Goal: Use online tool/utility: Utilize a website feature to perform a specific function

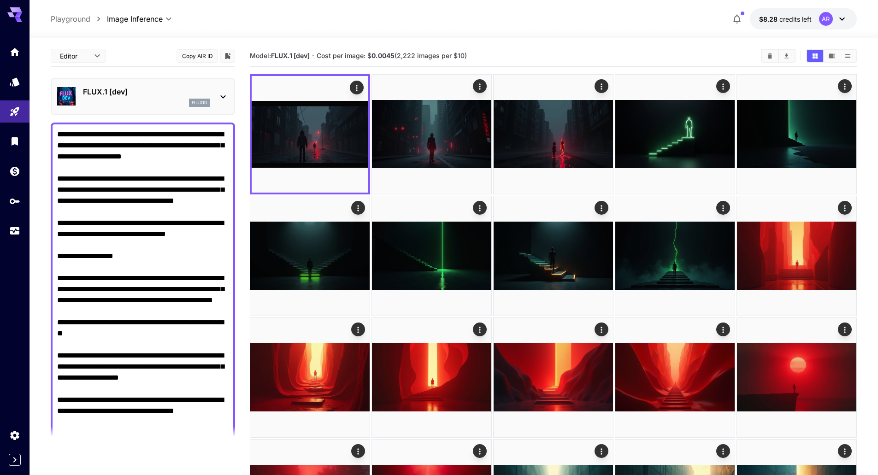
scroll to position [322, 0]
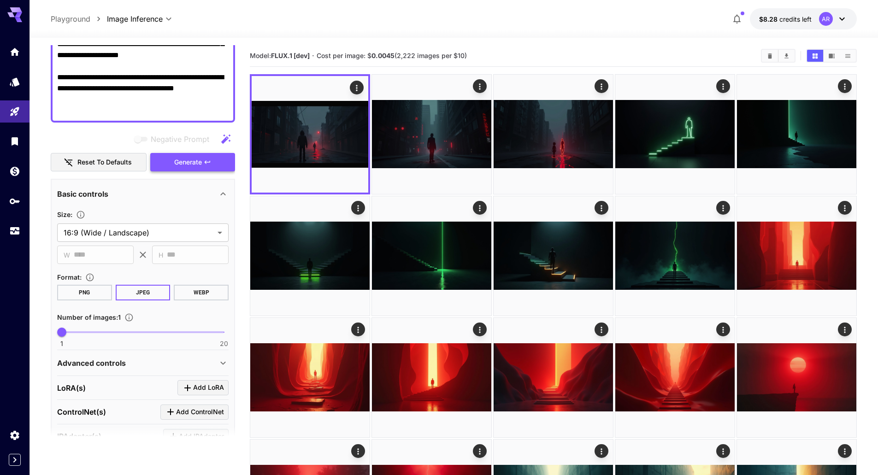
click at [193, 164] on span "Generate" at bounding box center [188, 163] width 28 height 12
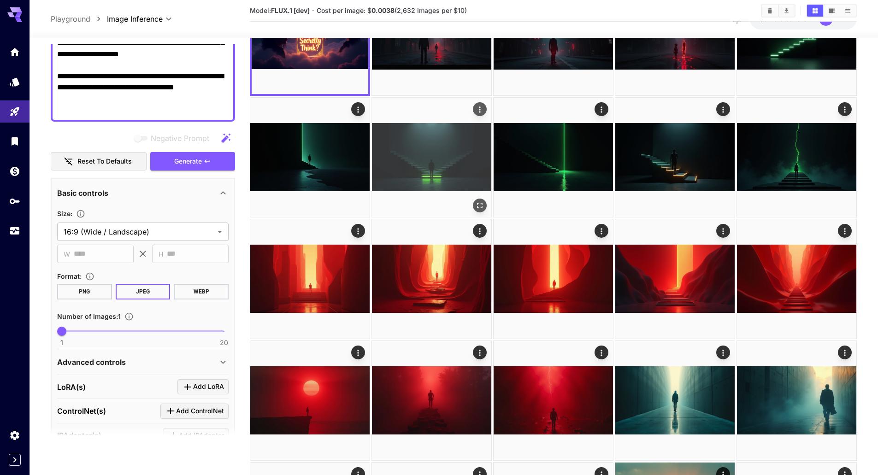
scroll to position [0, 0]
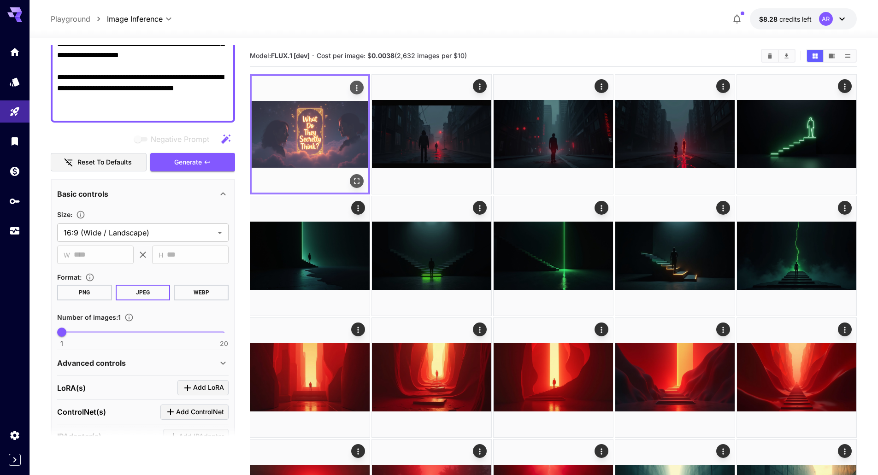
click at [359, 182] on icon "Open in fullscreen" at bounding box center [356, 180] width 9 height 9
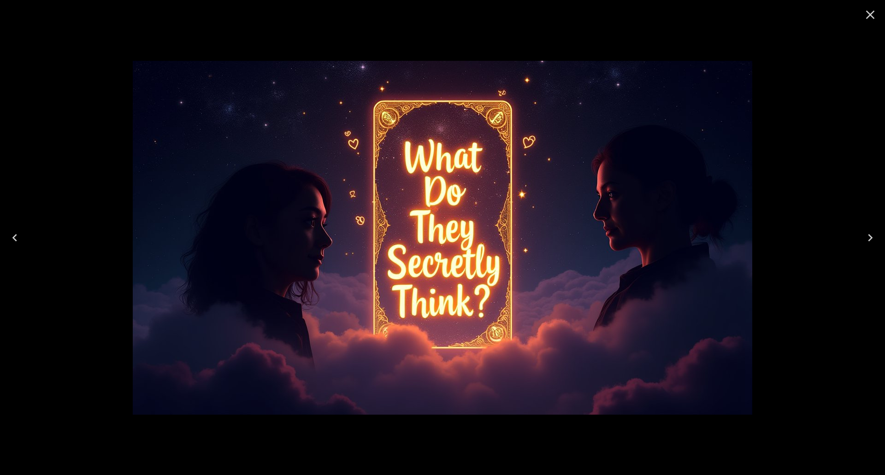
click at [866, 18] on icon "Close" at bounding box center [869, 14] width 15 height 15
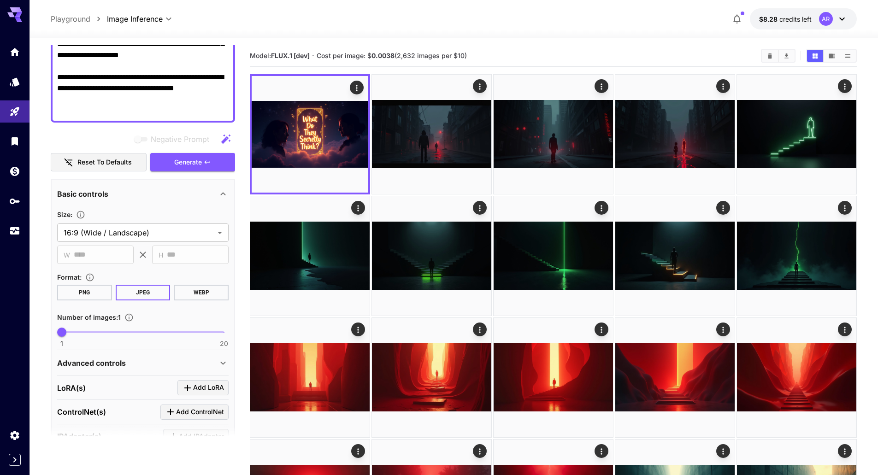
paste textarea "**********"
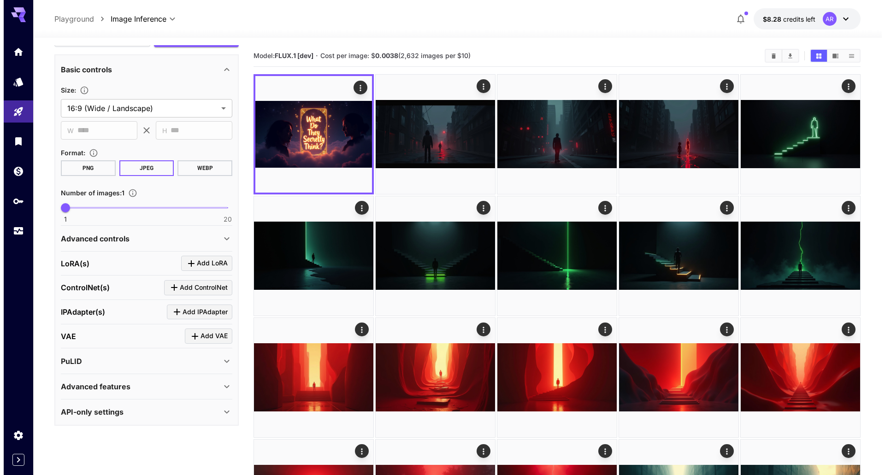
scroll to position [35, 0]
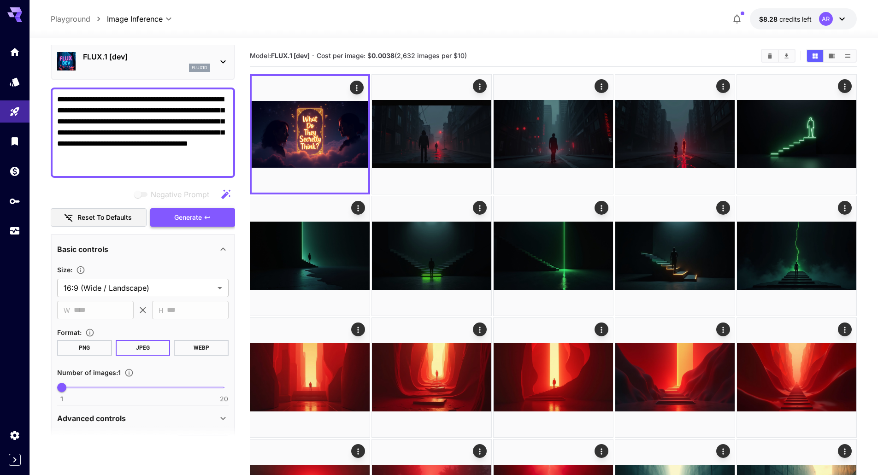
click at [193, 222] on span "Generate" at bounding box center [188, 218] width 28 height 12
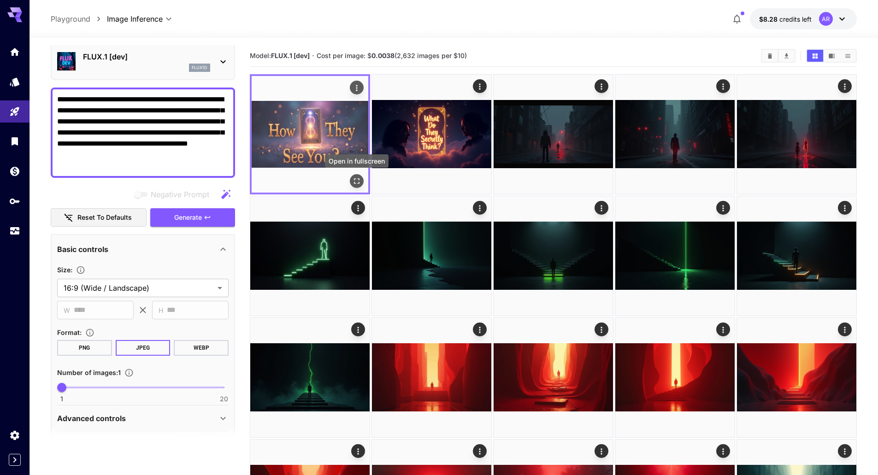
click at [359, 182] on icon "Open in fullscreen" at bounding box center [357, 181] width 6 height 6
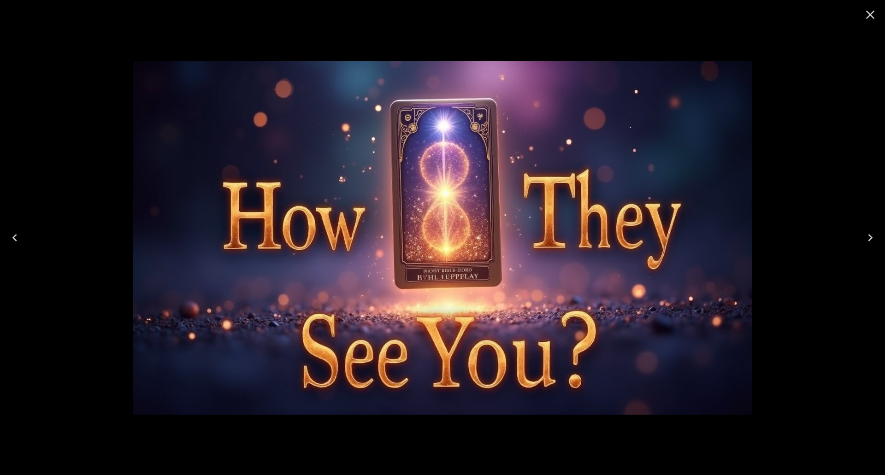
click at [868, 16] on icon "Close" at bounding box center [870, 15] width 9 height 9
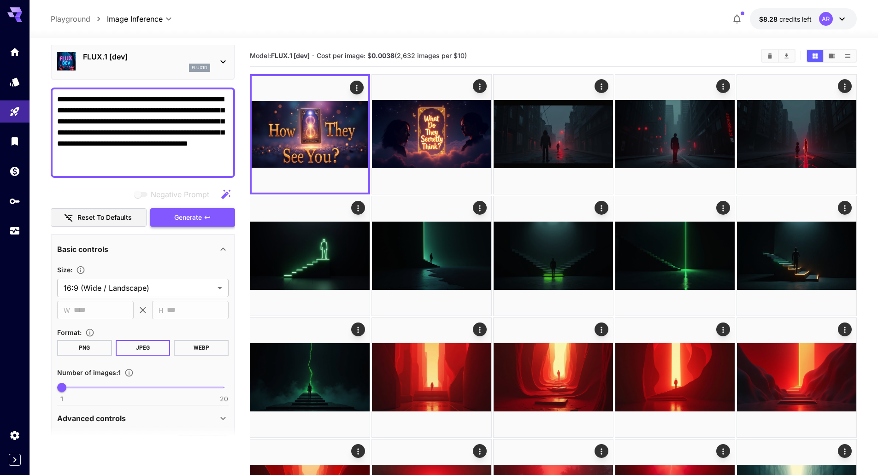
click at [211, 216] on button "Generate" at bounding box center [192, 217] width 85 height 19
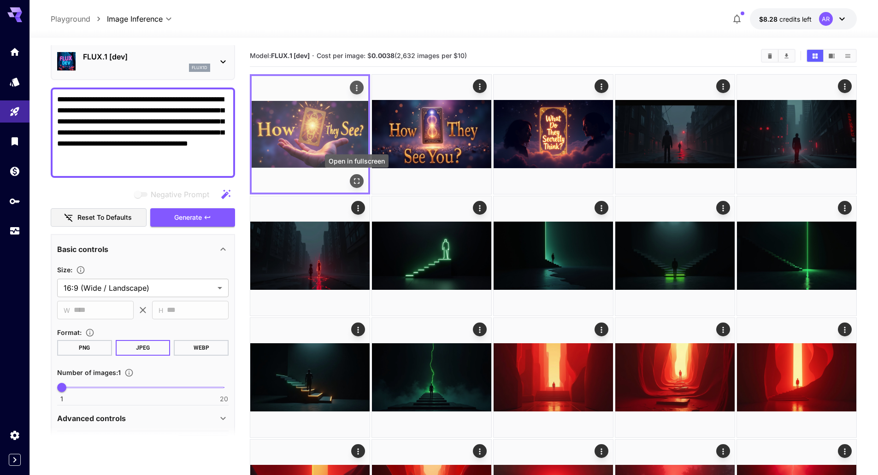
click at [355, 176] on icon "Open in fullscreen" at bounding box center [356, 180] width 9 height 9
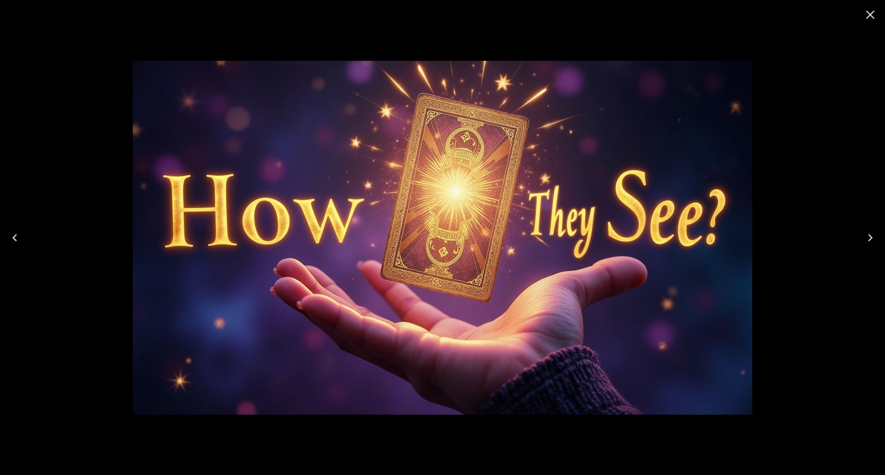
click at [868, 10] on icon "Close" at bounding box center [869, 14] width 15 height 15
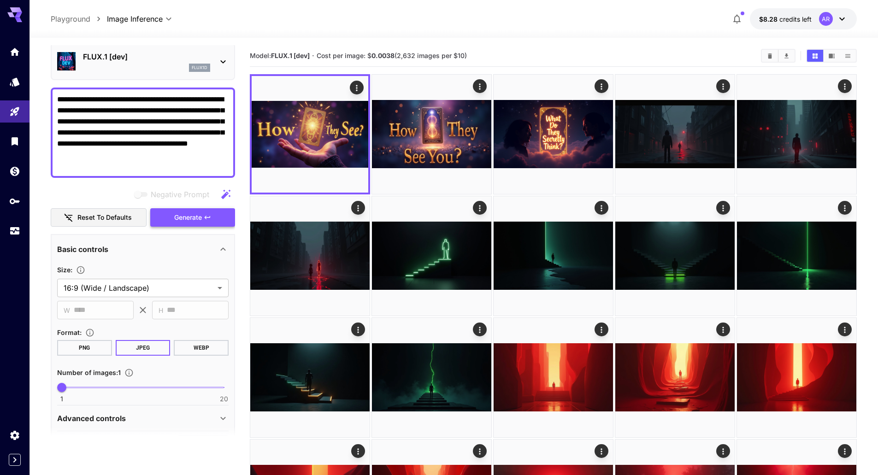
click at [197, 215] on span "Generate" at bounding box center [188, 218] width 28 height 12
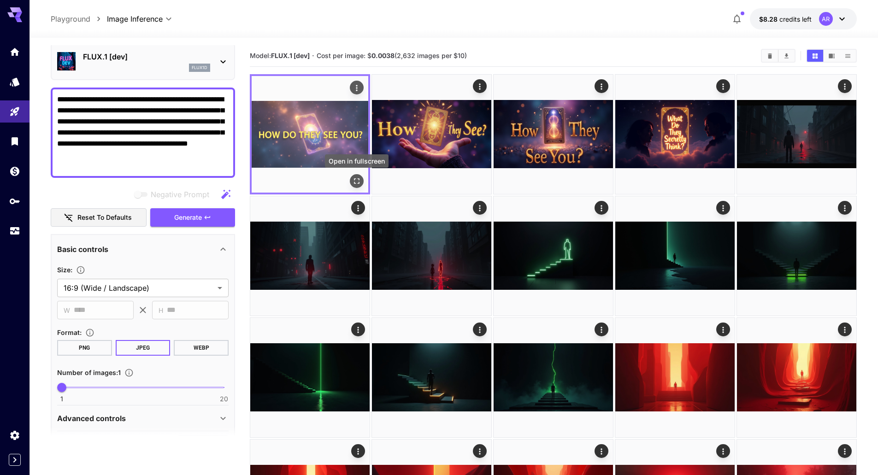
click at [359, 181] on icon "Open in fullscreen" at bounding box center [356, 180] width 9 height 9
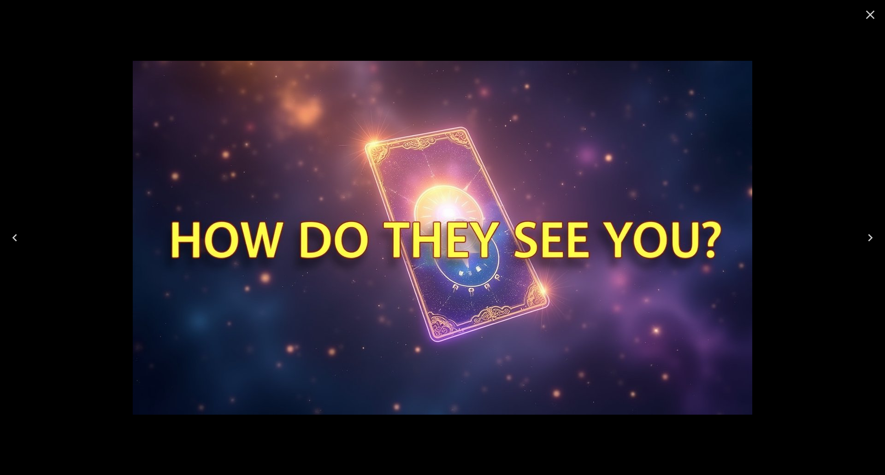
click at [869, 18] on icon "Close" at bounding box center [869, 14] width 15 height 15
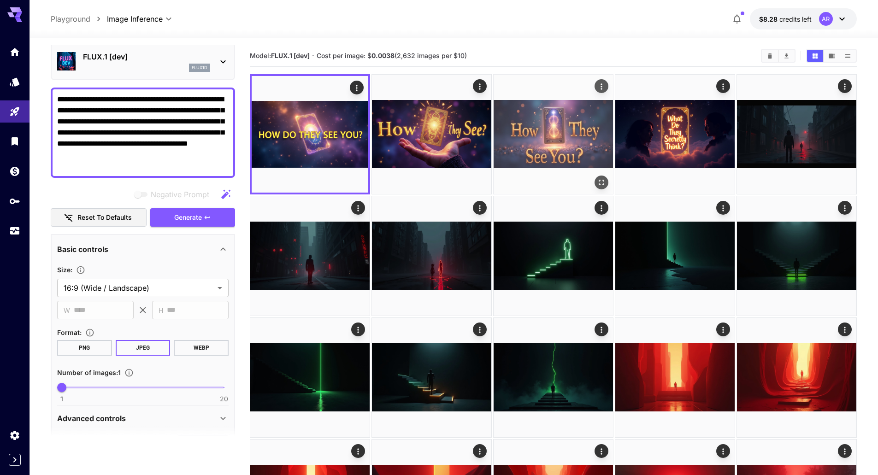
click at [604, 176] on button "Open in fullscreen" at bounding box center [601, 183] width 14 height 14
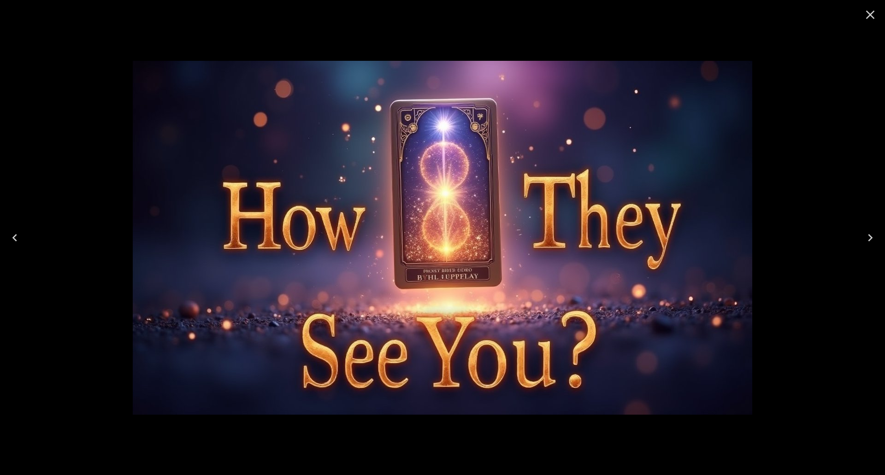
click at [863, 11] on icon "Close" at bounding box center [869, 14] width 15 height 15
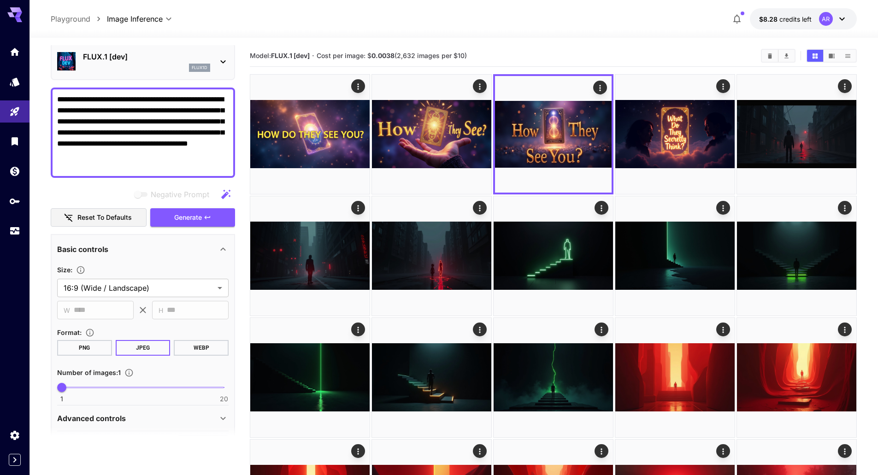
click at [178, 109] on textarea "**********" at bounding box center [142, 132] width 171 height 77
paste textarea "**********"
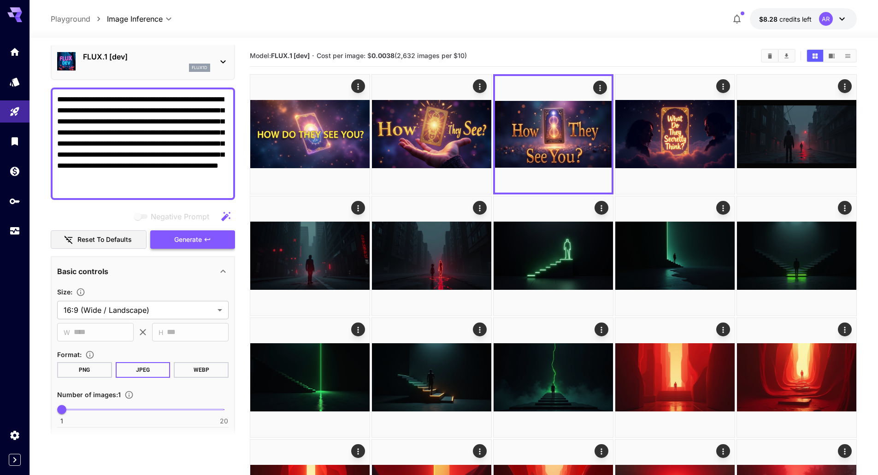
click at [211, 234] on button "Generate" at bounding box center [192, 239] width 85 height 19
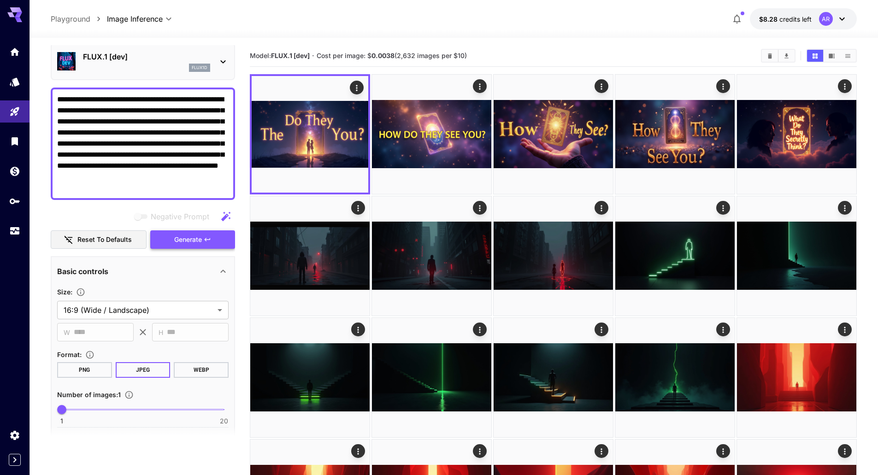
click at [197, 236] on span "Generate" at bounding box center [188, 240] width 28 height 12
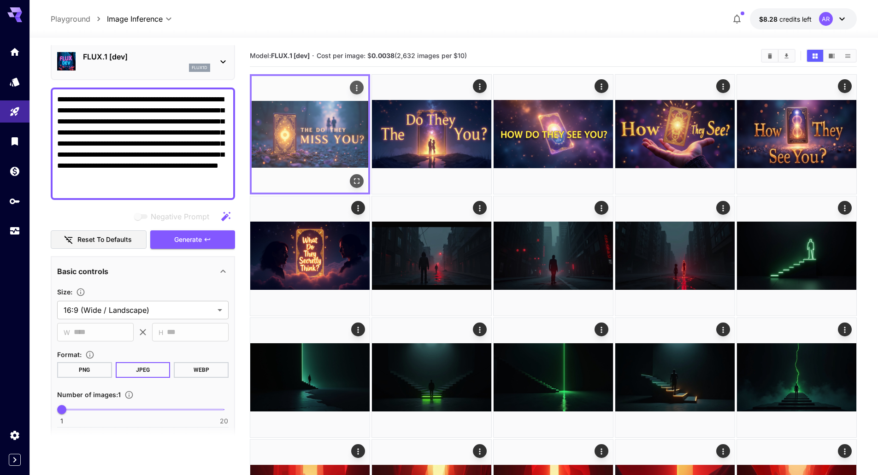
click at [358, 179] on icon "Open in fullscreen" at bounding box center [356, 180] width 9 height 9
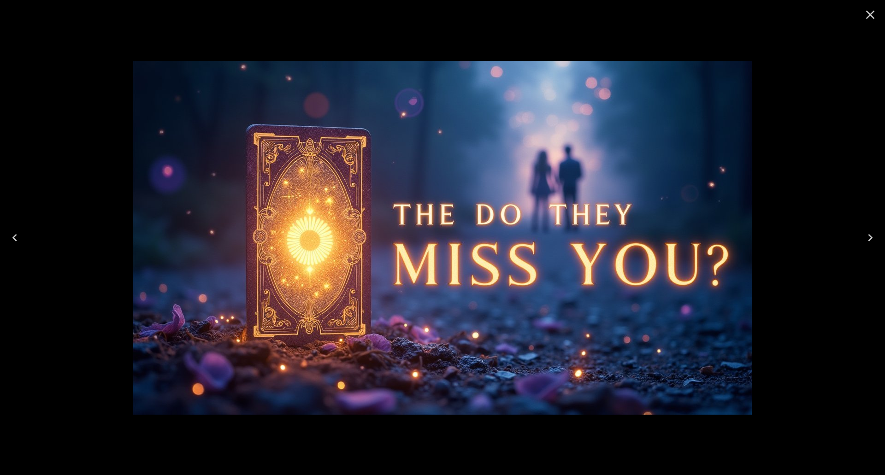
click at [868, 14] on icon "Close" at bounding box center [869, 14] width 15 height 15
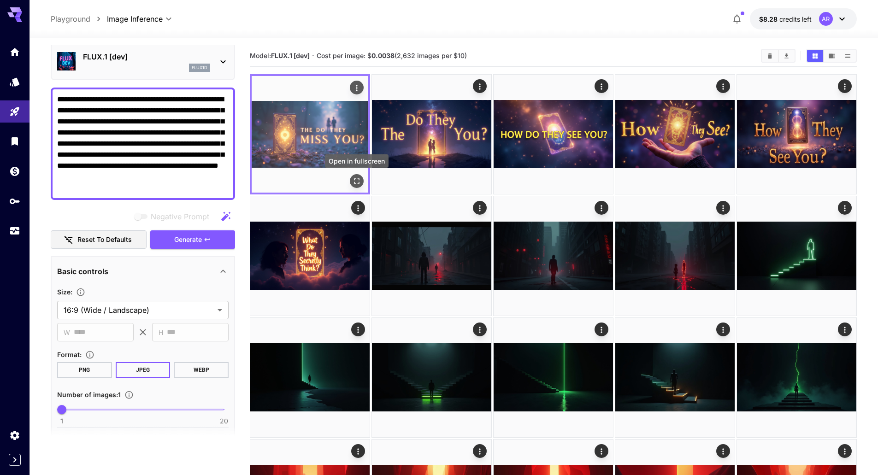
click at [358, 180] on icon "Open in fullscreen" at bounding box center [356, 180] width 9 height 9
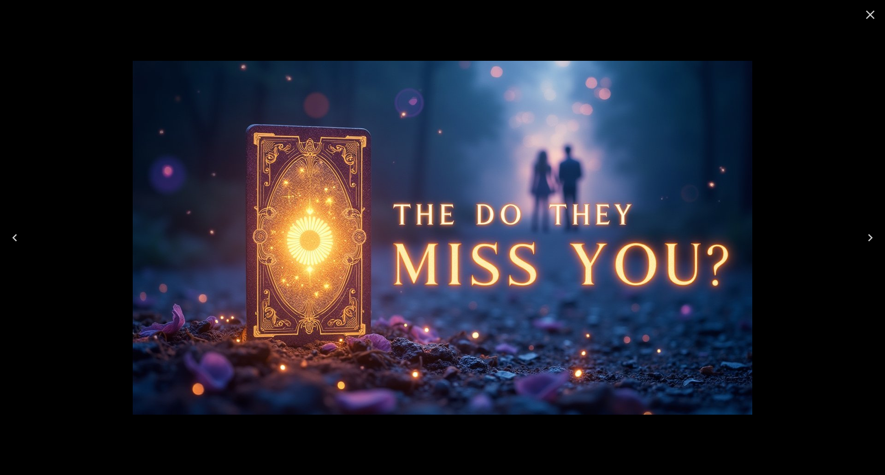
click at [639, 38] on div at bounding box center [442, 237] width 885 height 475
click at [867, 14] on icon "Close" at bounding box center [869, 14] width 15 height 15
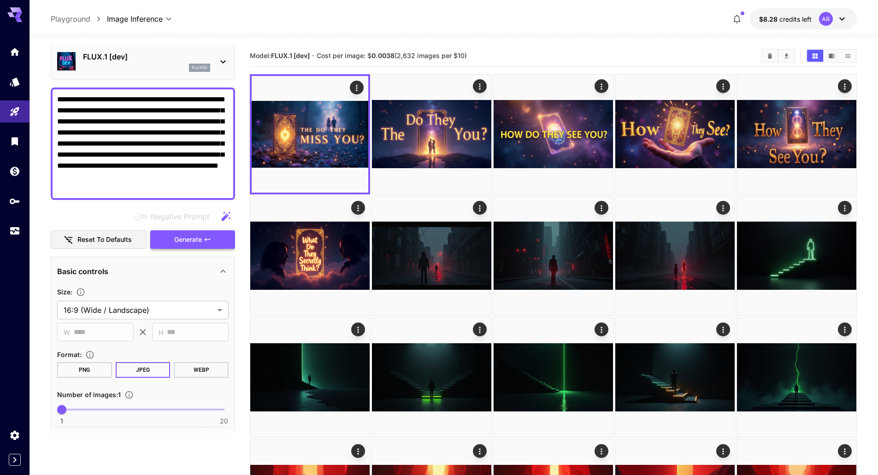
click at [196, 232] on button "Generate" at bounding box center [192, 239] width 85 height 19
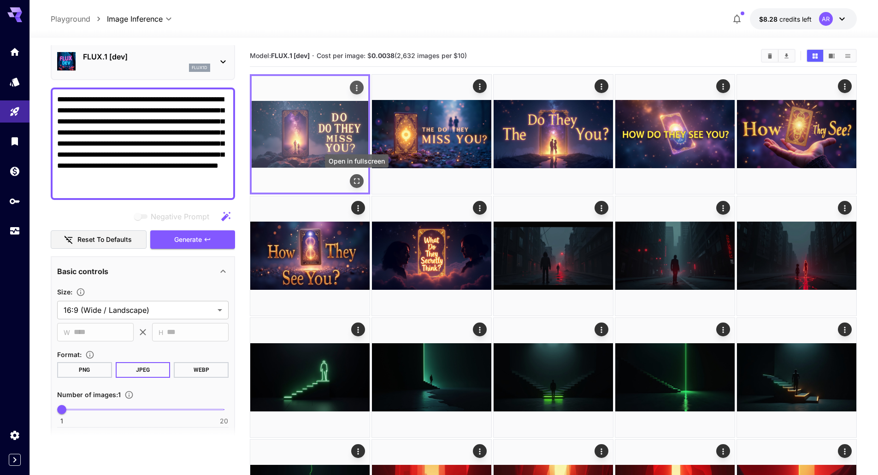
click at [359, 180] on icon "Open in fullscreen" at bounding box center [356, 180] width 9 height 9
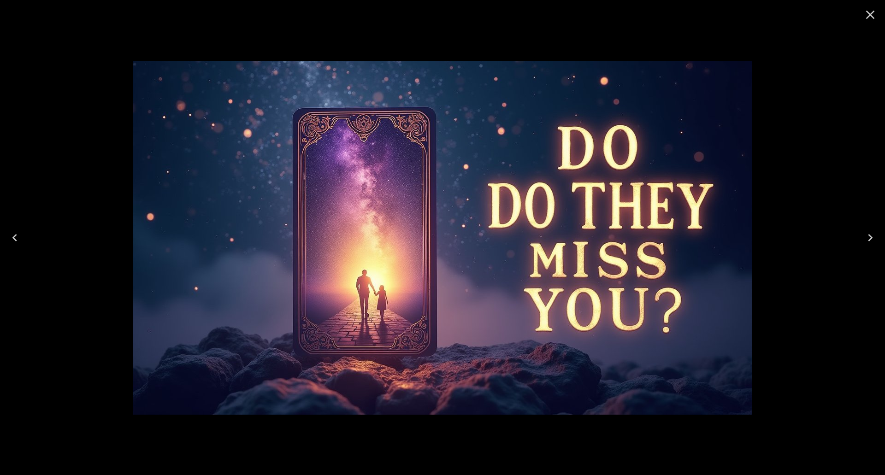
click at [874, 17] on icon "Close" at bounding box center [869, 14] width 15 height 15
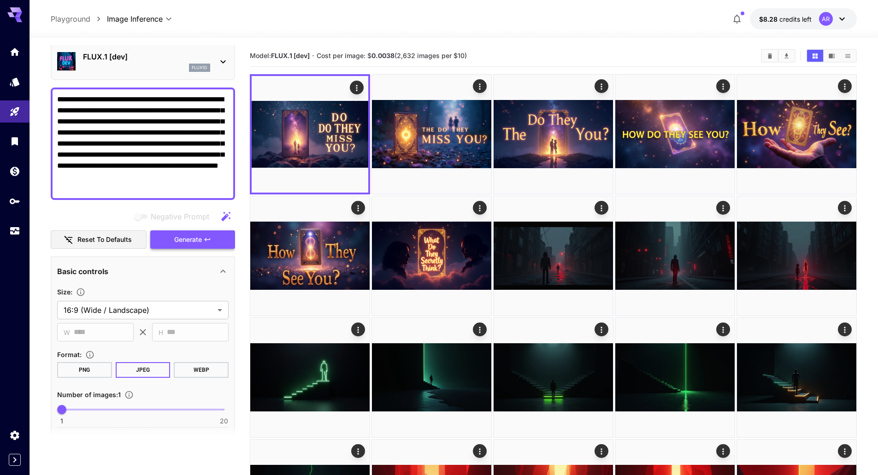
click at [227, 230] on button "Generate" at bounding box center [192, 239] width 85 height 19
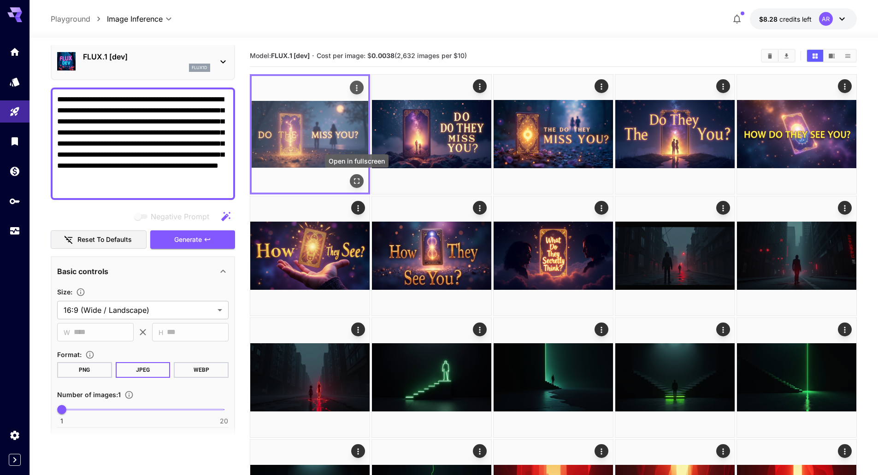
click at [360, 181] on icon "Open in fullscreen" at bounding box center [356, 180] width 9 height 9
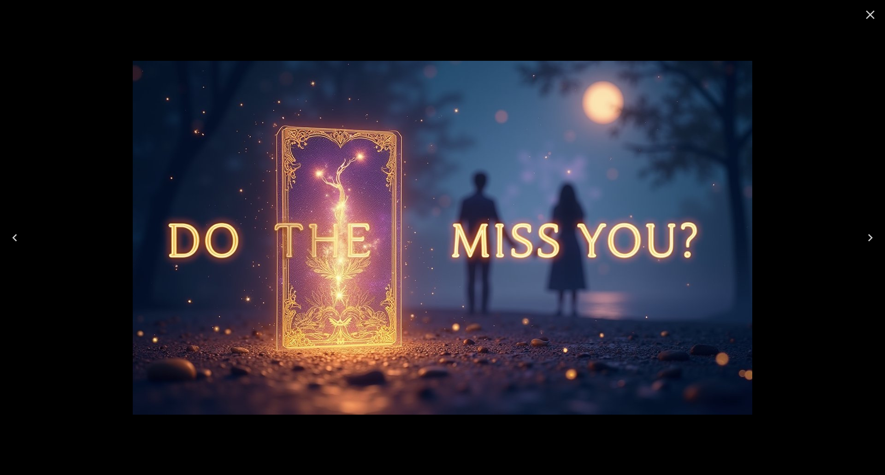
click at [871, 12] on icon "Close" at bounding box center [869, 14] width 15 height 15
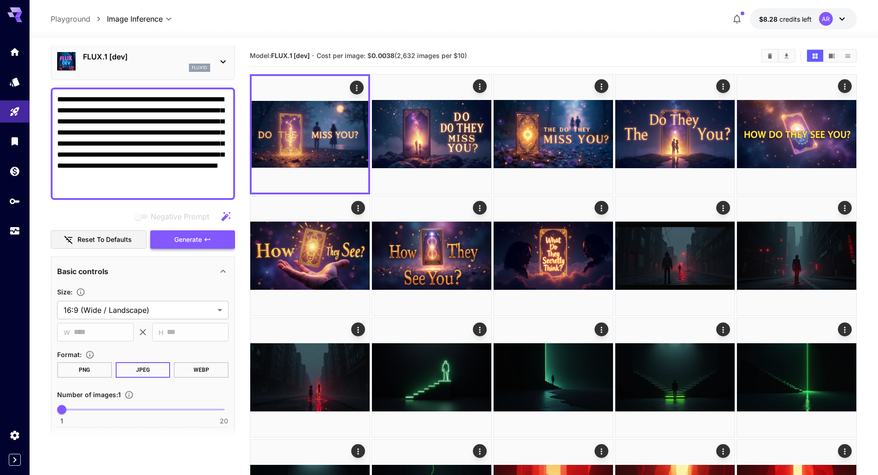
click at [209, 241] on icon "button" at bounding box center [207, 239] width 7 height 7
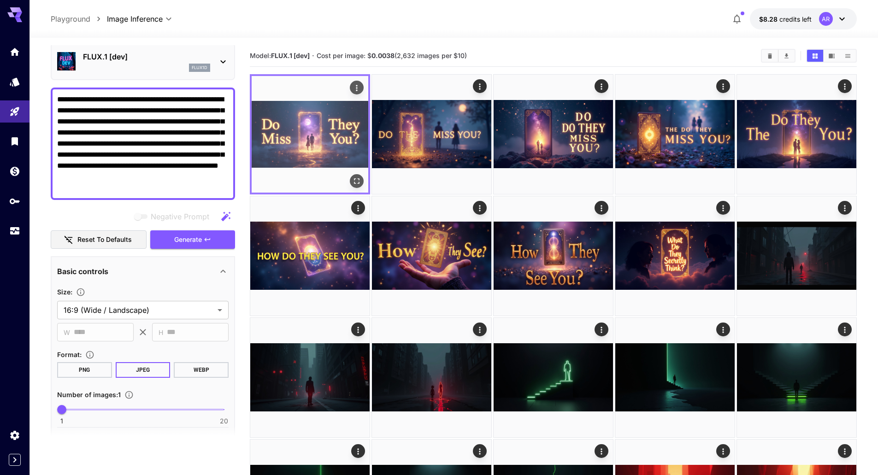
click at [355, 179] on icon "Open in fullscreen" at bounding box center [357, 181] width 6 height 6
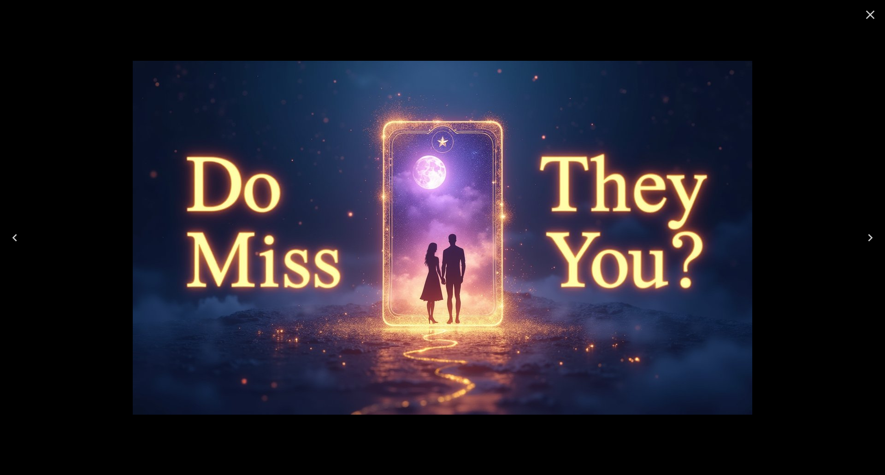
click at [868, 238] on icon "Next" at bounding box center [869, 237] width 15 height 15
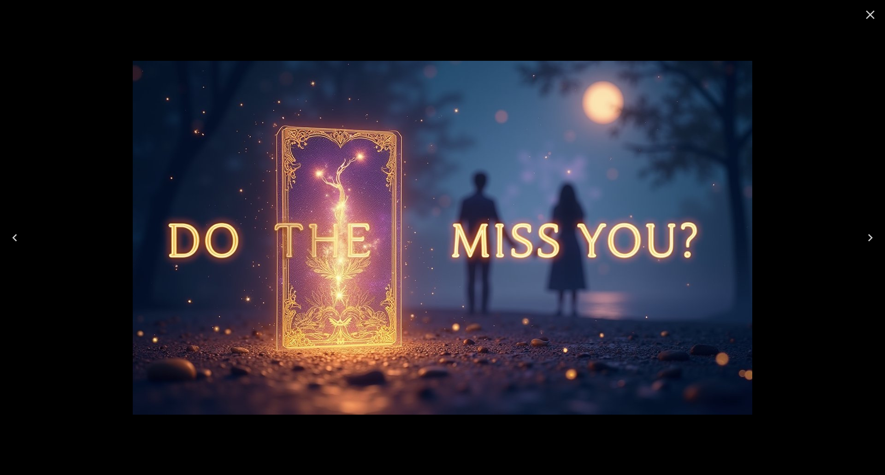
click at [868, 238] on icon "Next" at bounding box center [869, 237] width 15 height 15
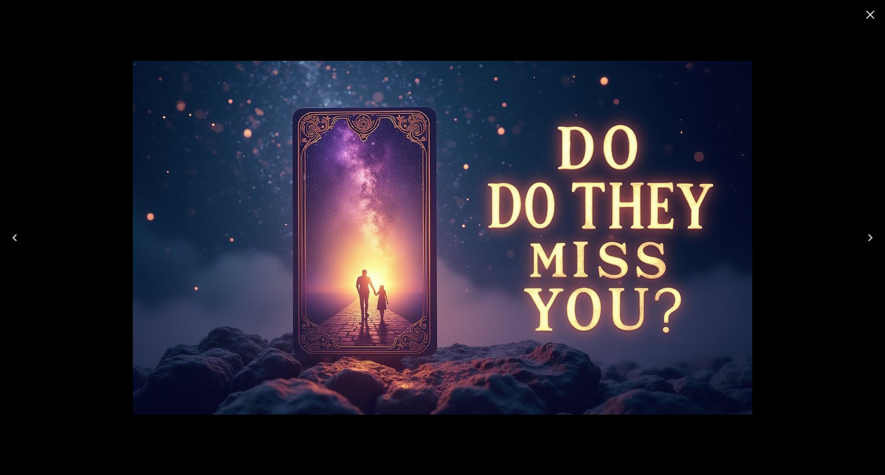
click at [862, 236] on button "Next" at bounding box center [869, 237] width 29 height 37
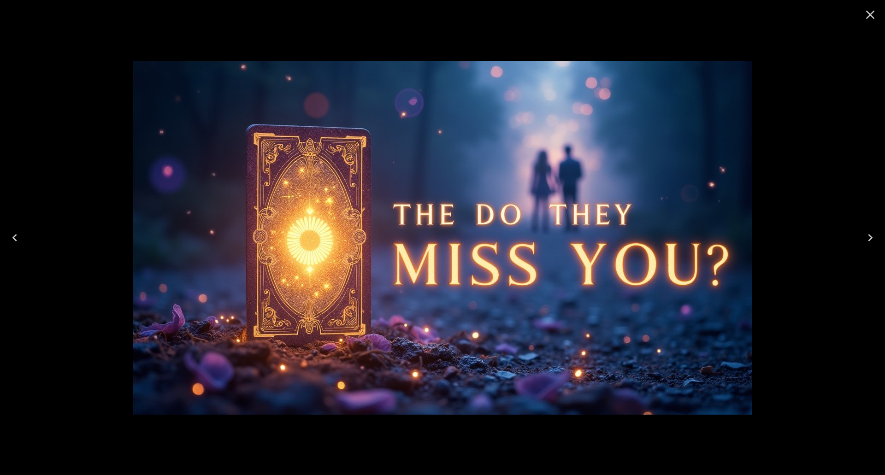
click at [14, 233] on icon "Previous" at bounding box center [14, 237] width 15 height 15
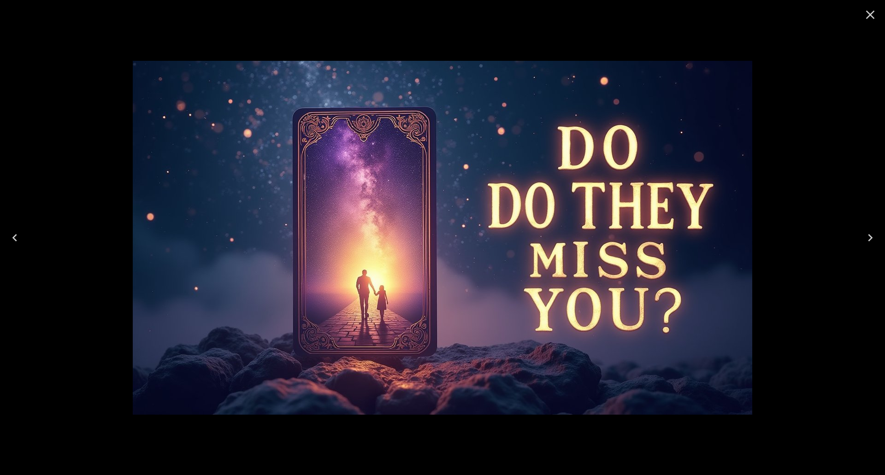
click at [14, 233] on icon "Previous" at bounding box center [14, 237] width 15 height 15
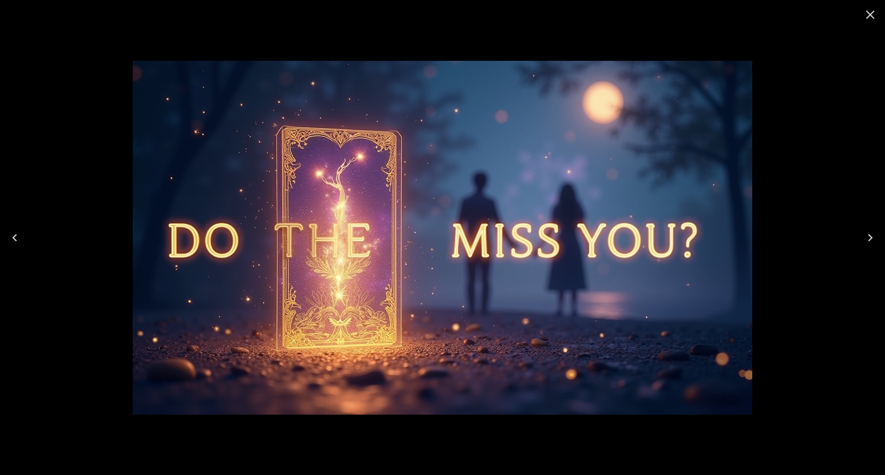
click at [14, 234] on icon "Previous" at bounding box center [14, 237] width 15 height 15
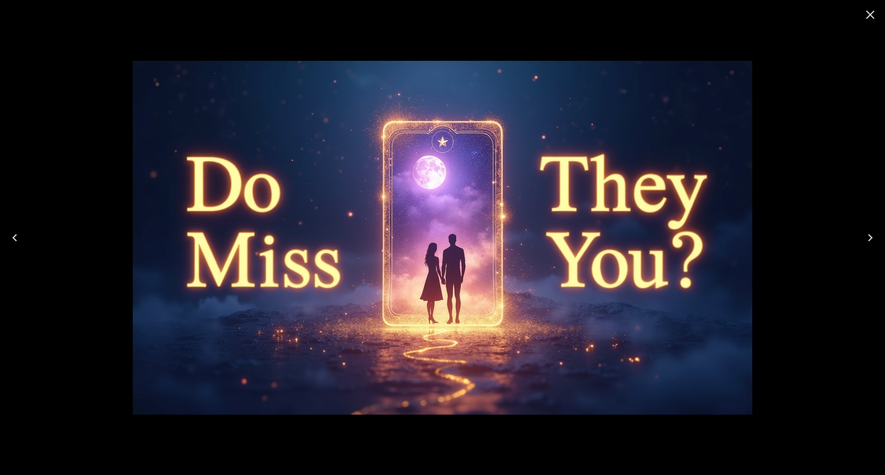
click at [871, 238] on icon "Next" at bounding box center [869, 237] width 5 height 7
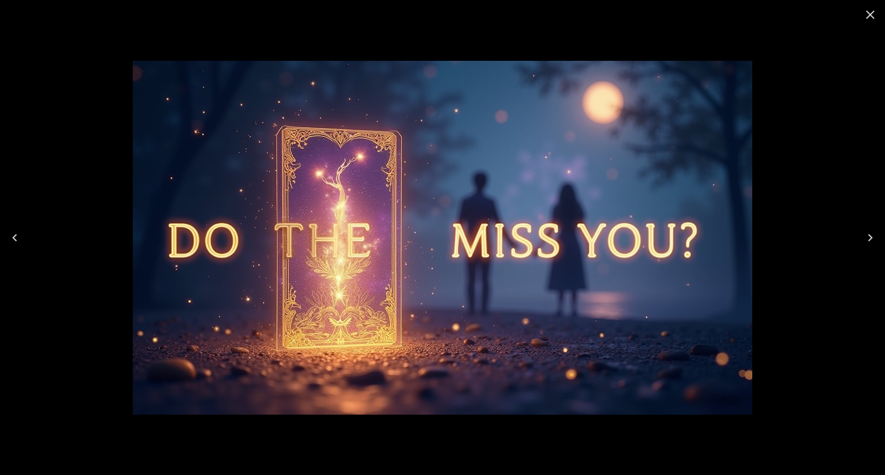
click at [871, 238] on icon "Next" at bounding box center [869, 237] width 5 height 7
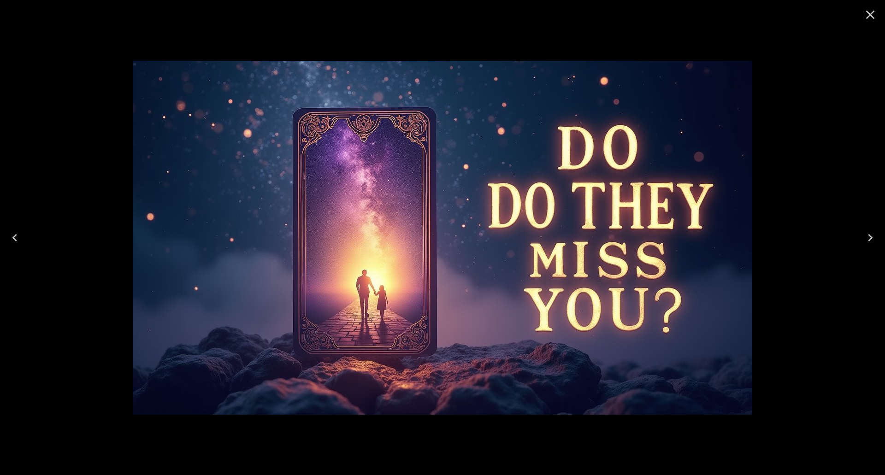
click at [870, 238] on icon "Next" at bounding box center [869, 237] width 15 height 15
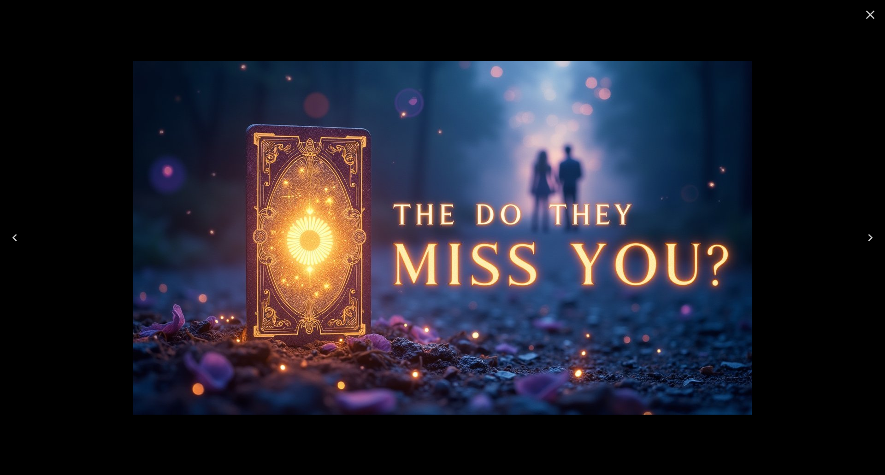
click at [868, 12] on icon "Close" at bounding box center [869, 14] width 15 height 15
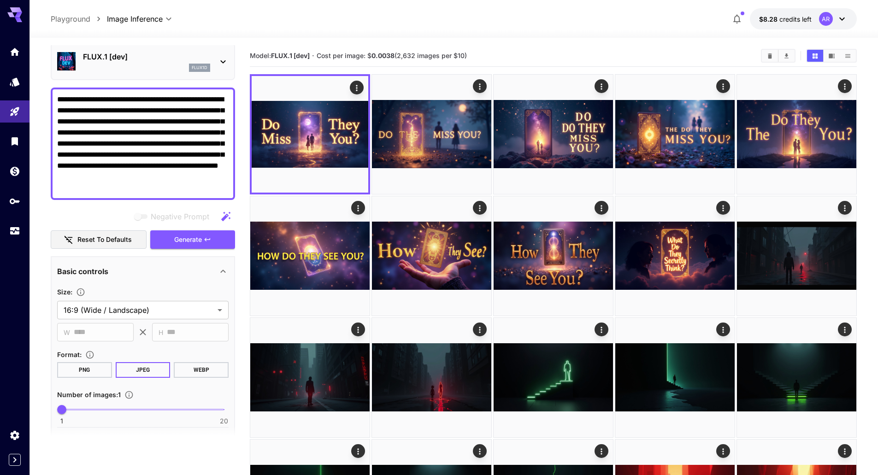
drag, startPoint x: 65, startPoint y: 176, endPoint x: 169, endPoint y: 191, distance: 105.2
click at [169, 191] on textarea "**********" at bounding box center [142, 144] width 171 height 100
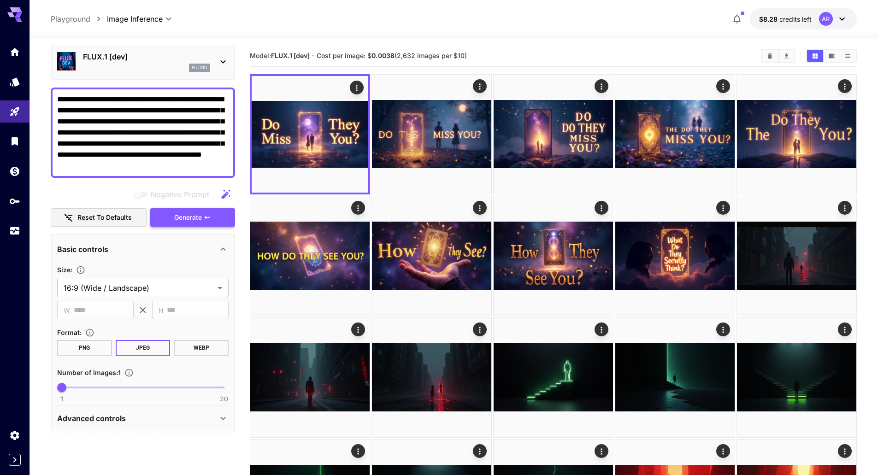
type textarea "**********"
click at [217, 217] on button "Generate" at bounding box center [192, 217] width 85 height 19
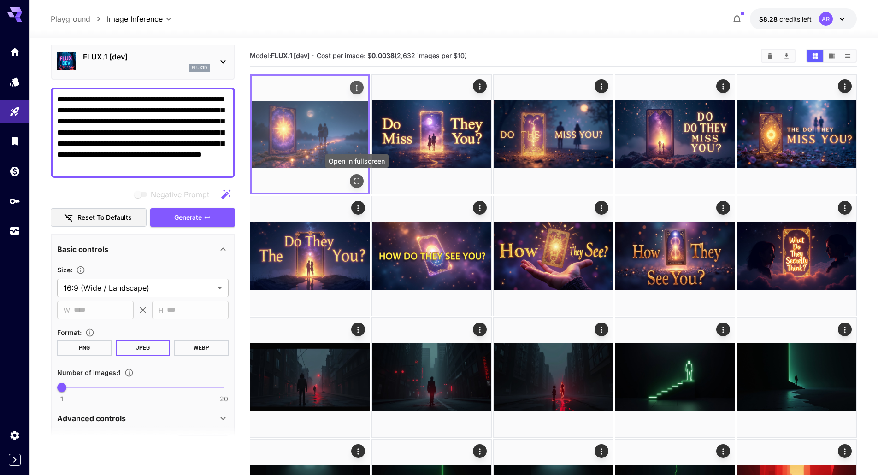
click at [354, 177] on icon "Open in fullscreen" at bounding box center [356, 180] width 9 height 9
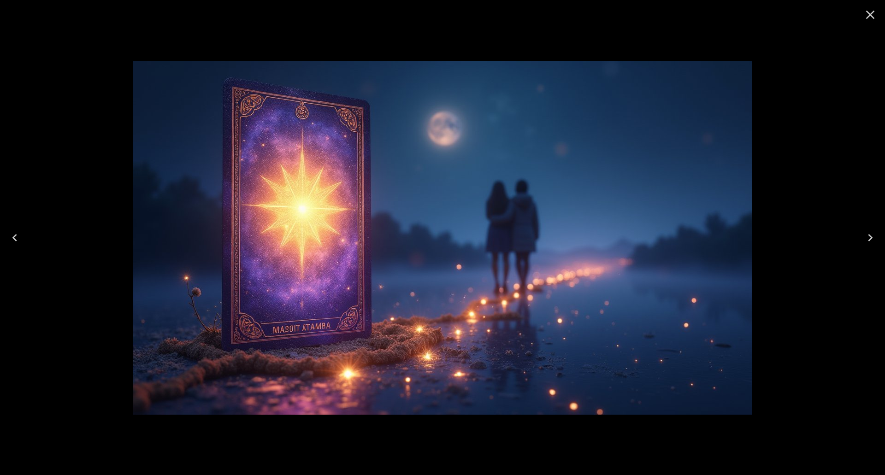
click at [869, 240] on icon "Next" at bounding box center [869, 237] width 5 height 7
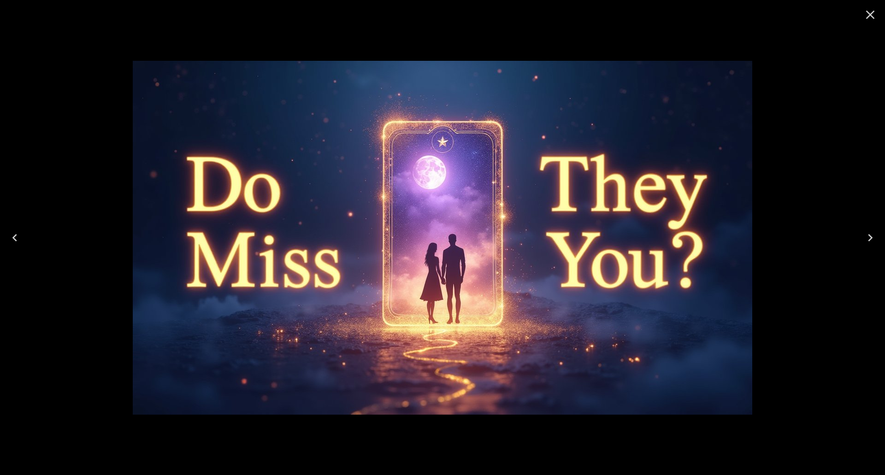
click at [869, 240] on icon "Next" at bounding box center [869, 237] width 5 height 7
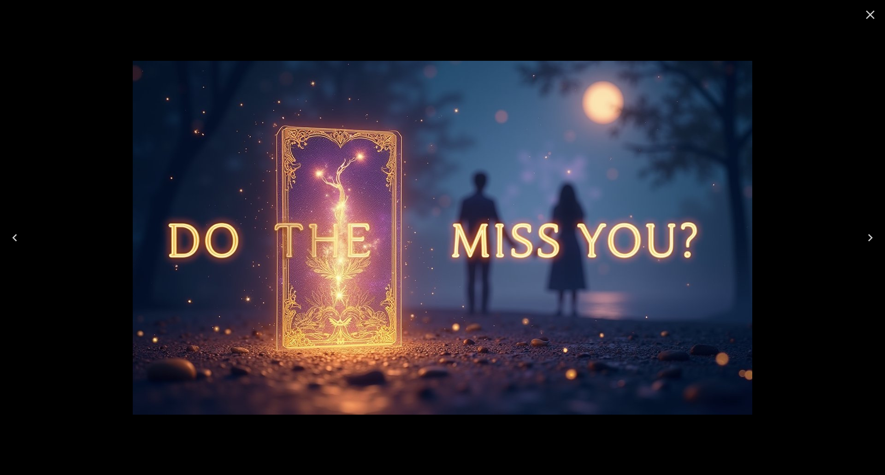
click at [869, 240] on icon "Next" at bounding box center [869, 237] width 5 height 7
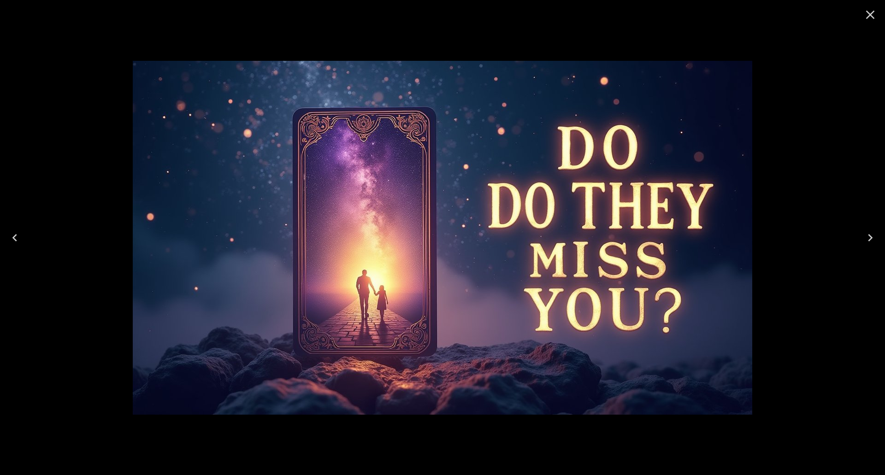
click at [15, 232] on icon "Previous" at bounding box center [14, 237] width 15 height 15
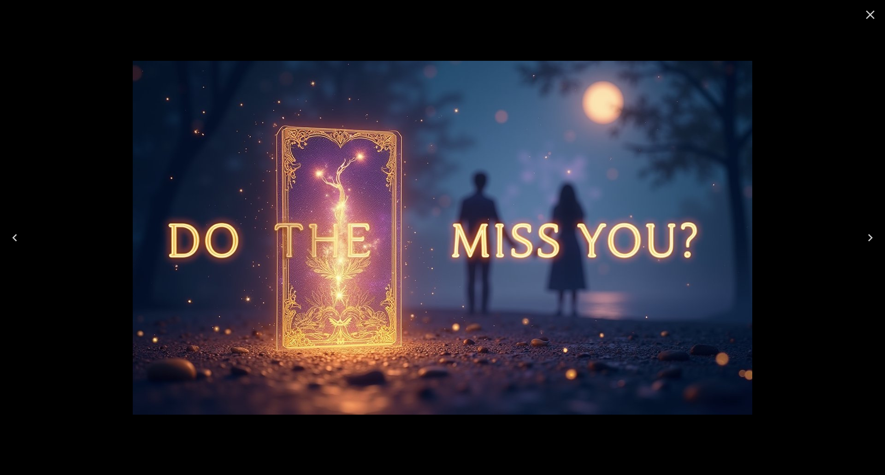
click at [15, 232] on icon "Previous" at bounding box center [14, 237] width 15 height 15
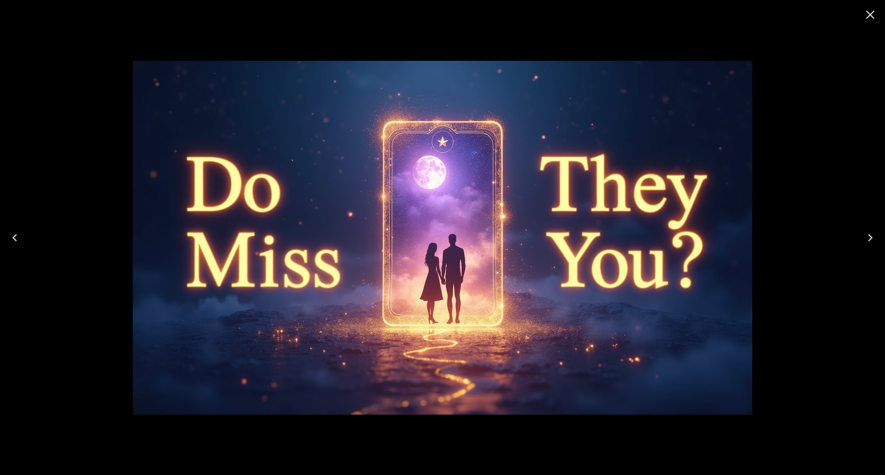
click at [15, 232] on icon "Previous" at bounding box center [14, 237] width 15 height 15
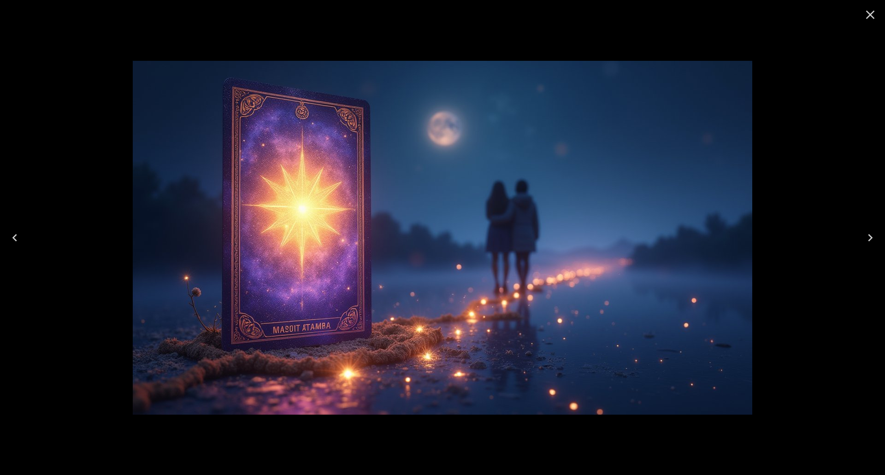
click at [873, 233] on icon "Next" at bounding box center [869, 237] width 15 height 15
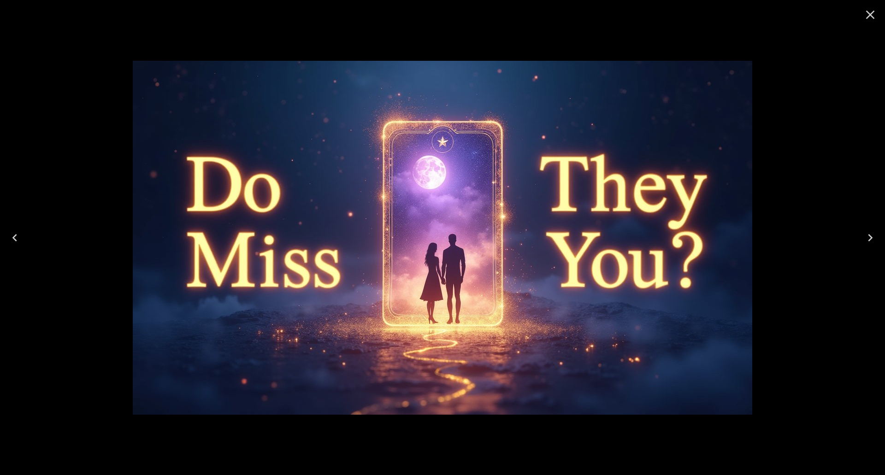
click at [873, 233] on icon "Next" at bounding box center [869, 237] width 15 height 15
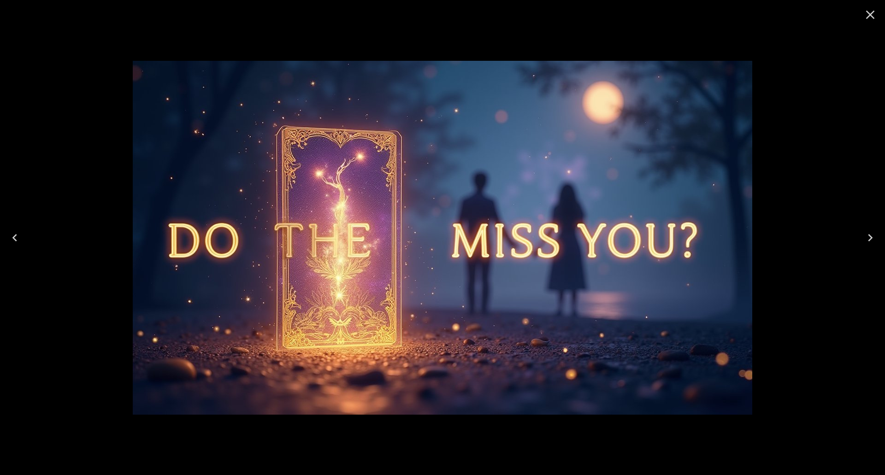
click at [873, 233] on icon "Next" at bounding box center [869, 237] width 15 height 15
